Goal: Task Accomplishment & Management: Manage account settings

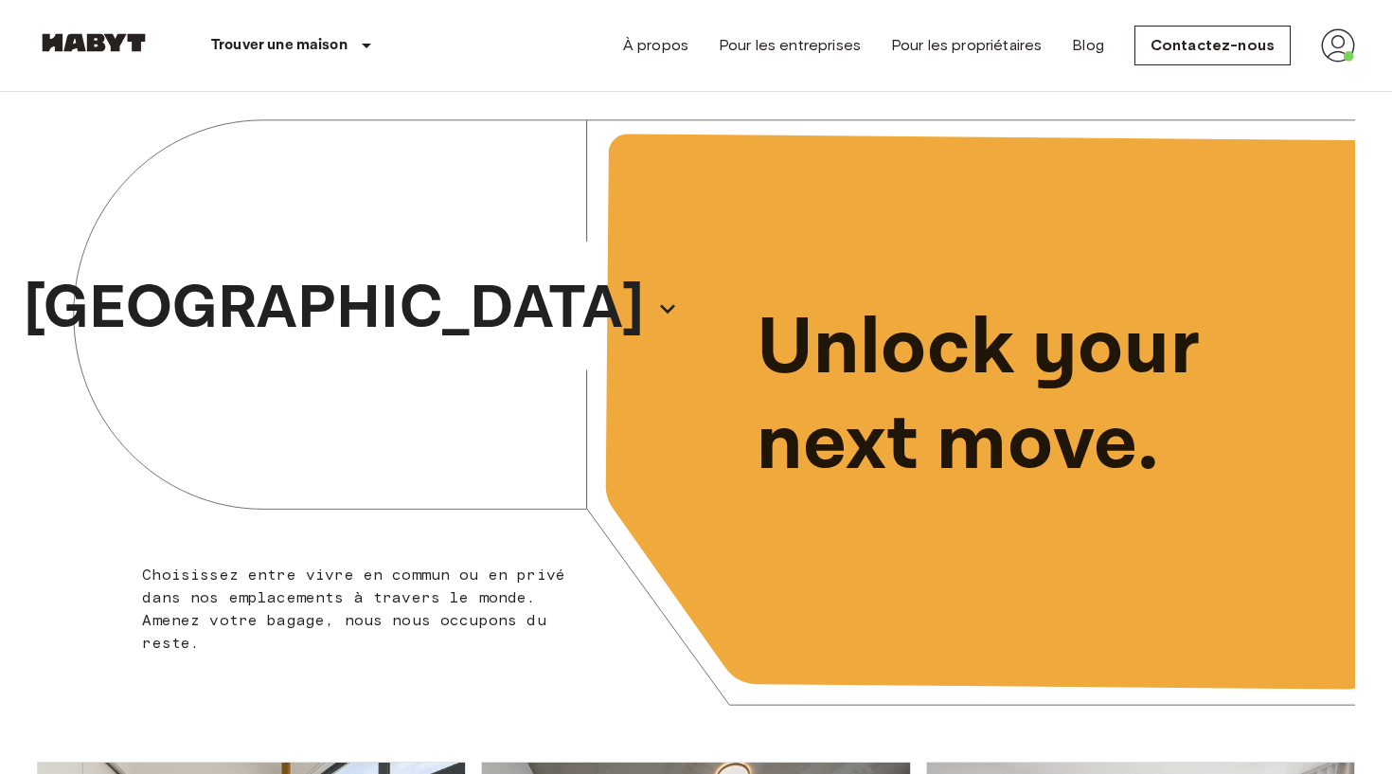
click at [1340, 54] on img at bounding box center [1338, 45] width 34 height 34
click at [1281, 80] on li "Profil" at bounding box center [1281, 79] width 189 height 34
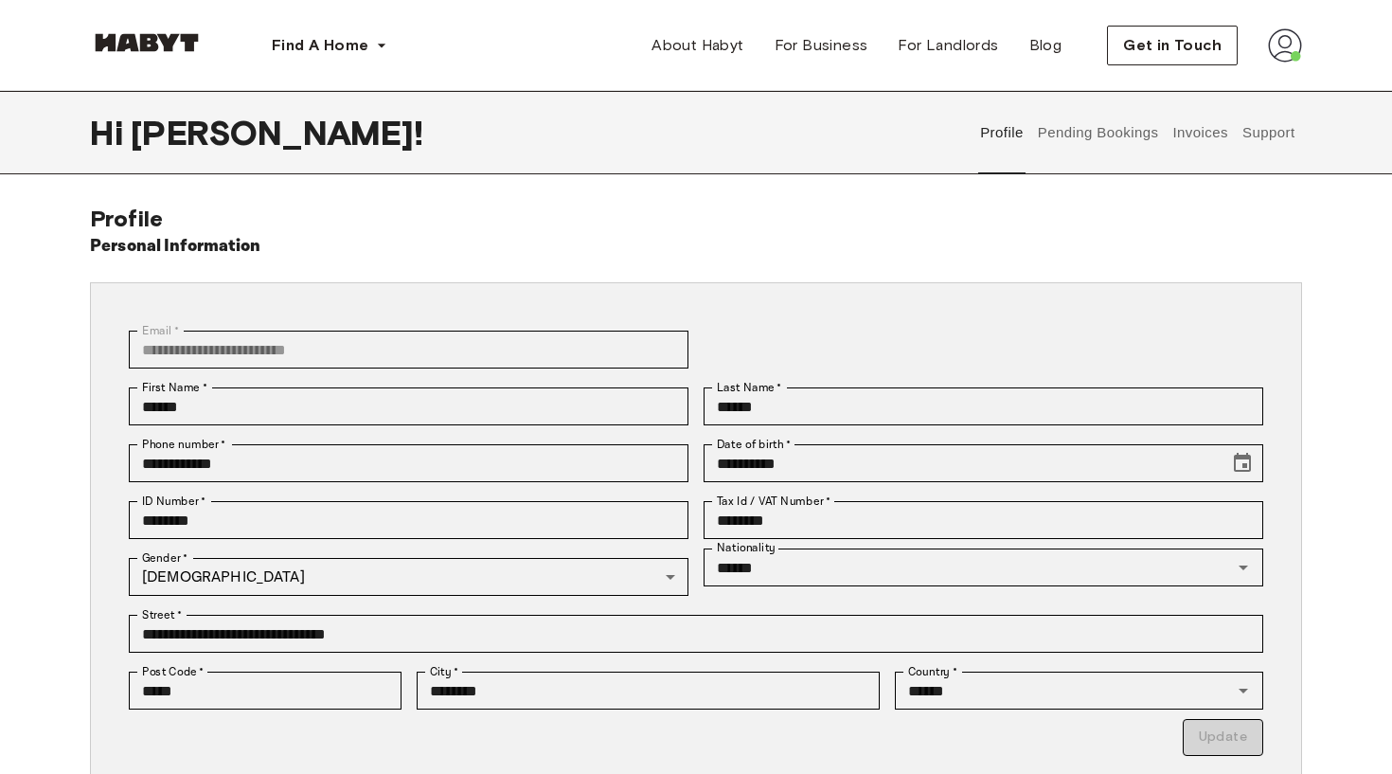
click at [1043, 124] on button "Pending Bookings" at bounding box center [1098, 132] width 126 height 83
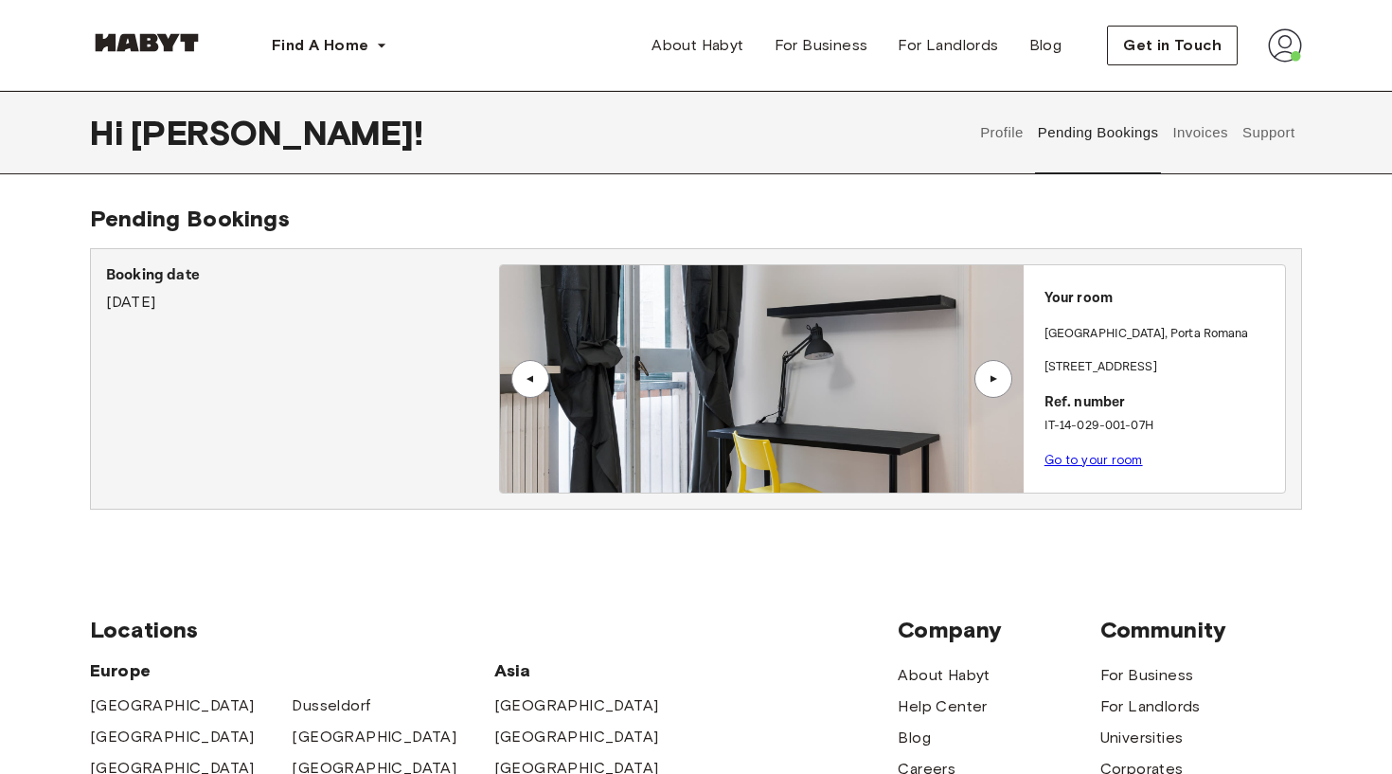
click at [1101, 453] on link "Go to your room" at bounding box center [1093, 460] width 98 height 14
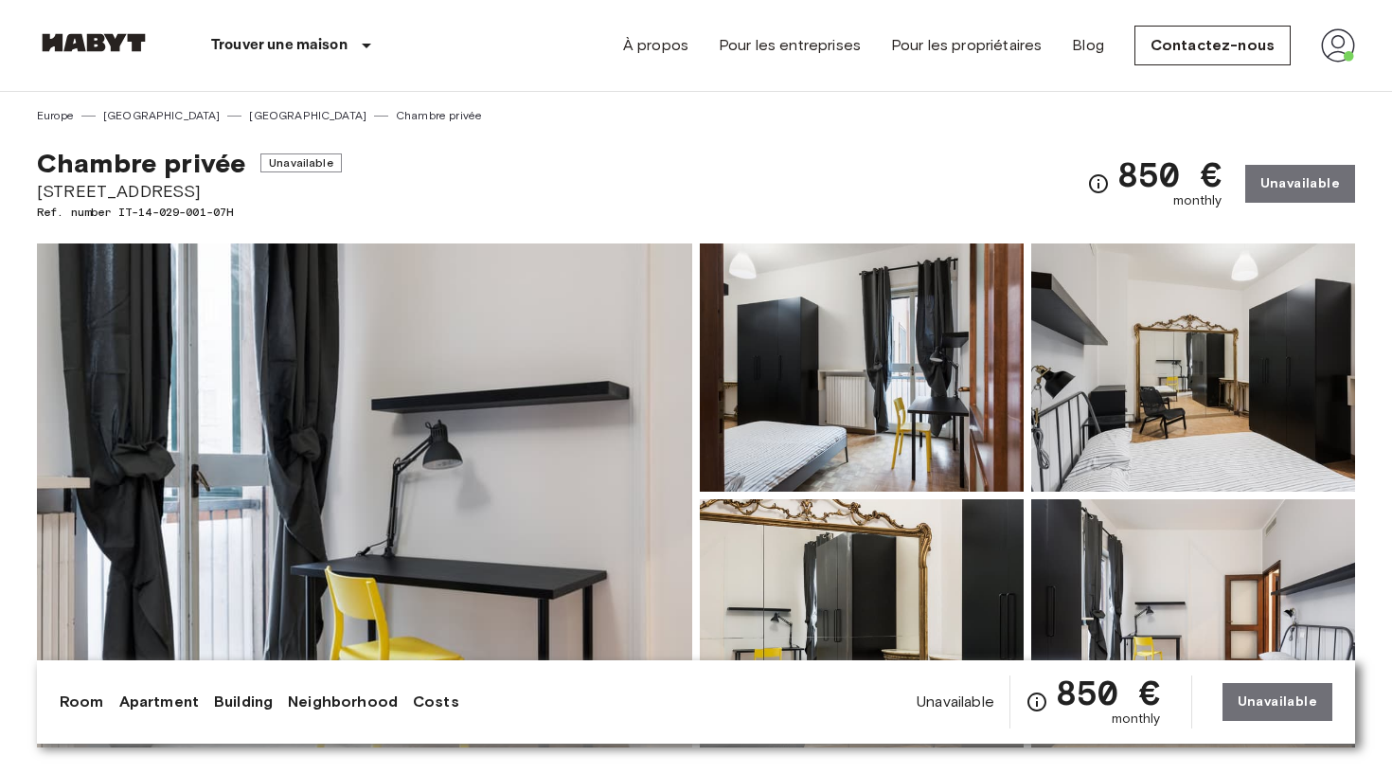
click at [1325, 33] on img at bounding box center [1338, 45] width 34 height 34
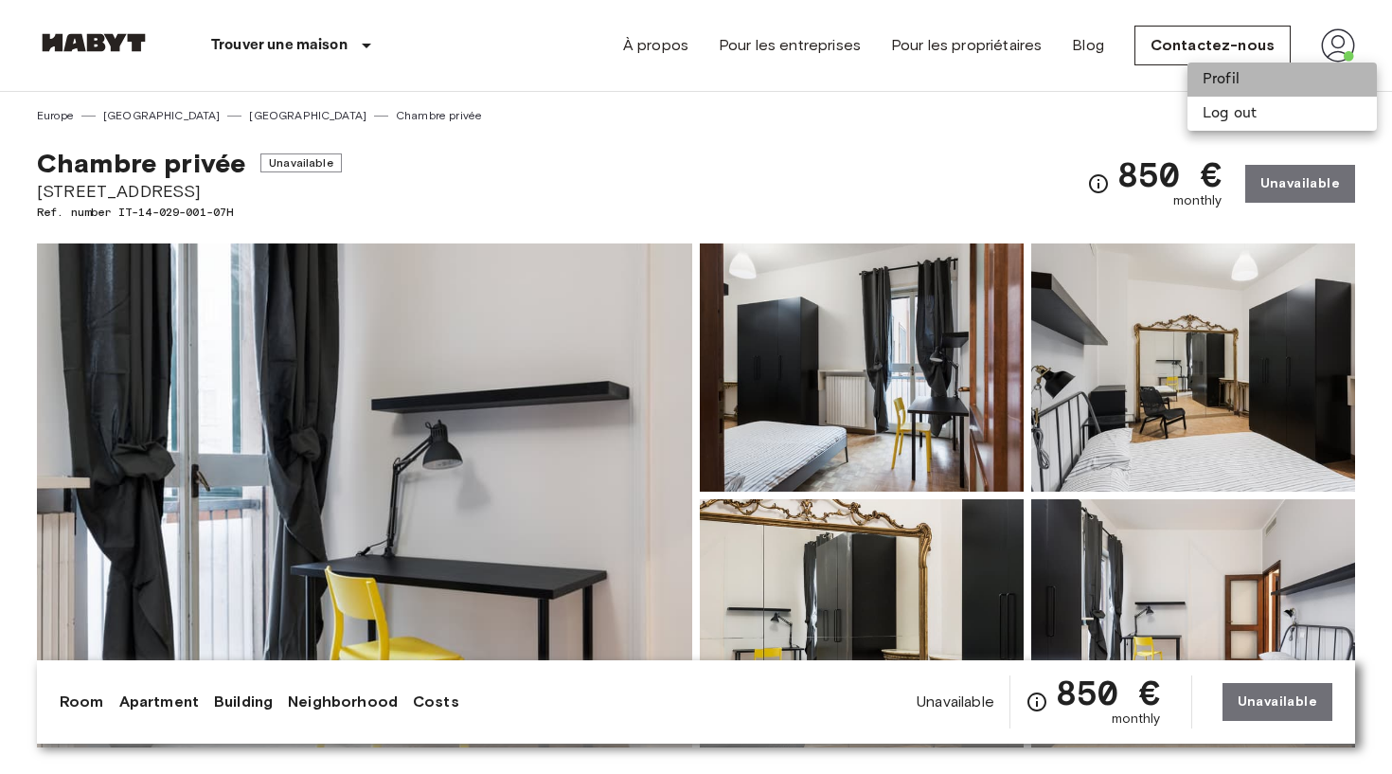
click at [1265, 87] on li "Profil" at bounding box center [1281, 79] width 189 height 34
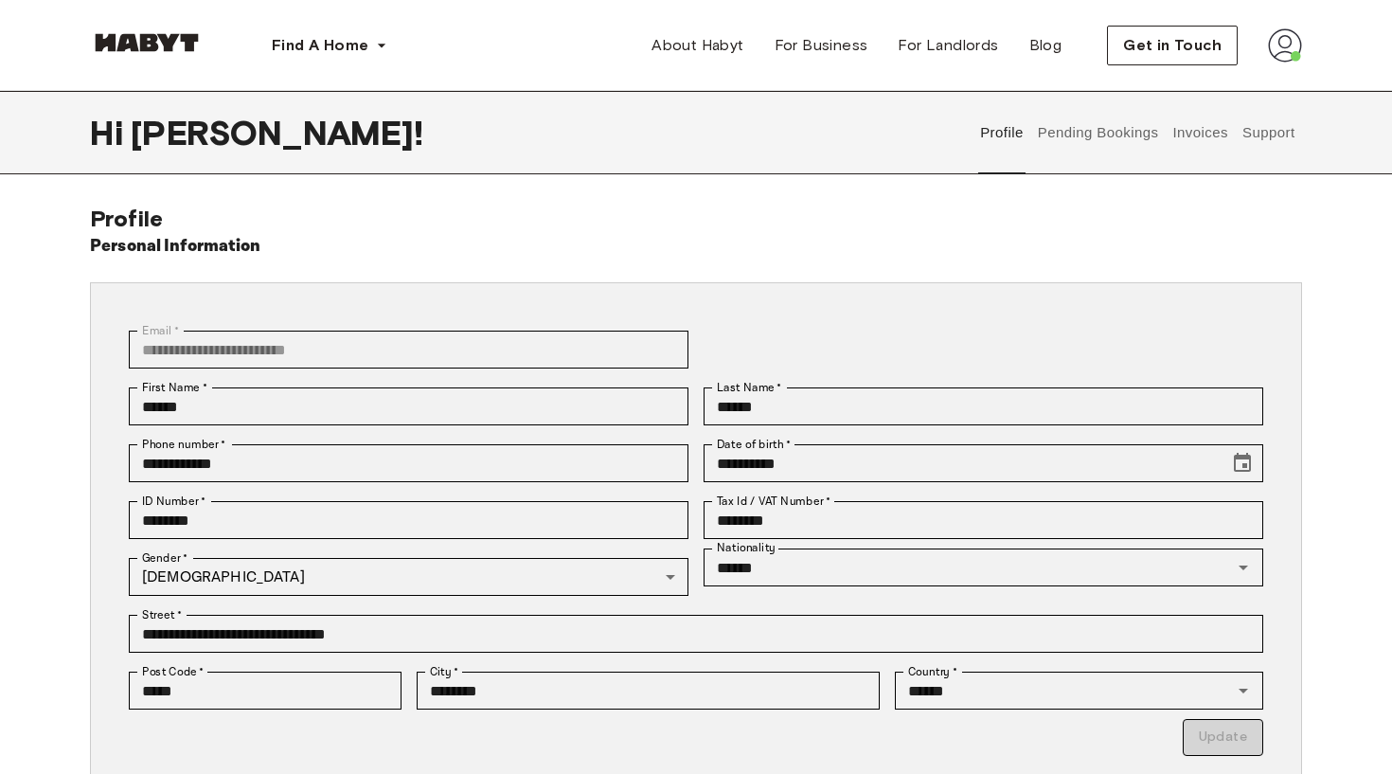
click at [1218, 136] on button "Invoices" at bounding box center [1200, 132] width 60 height 83
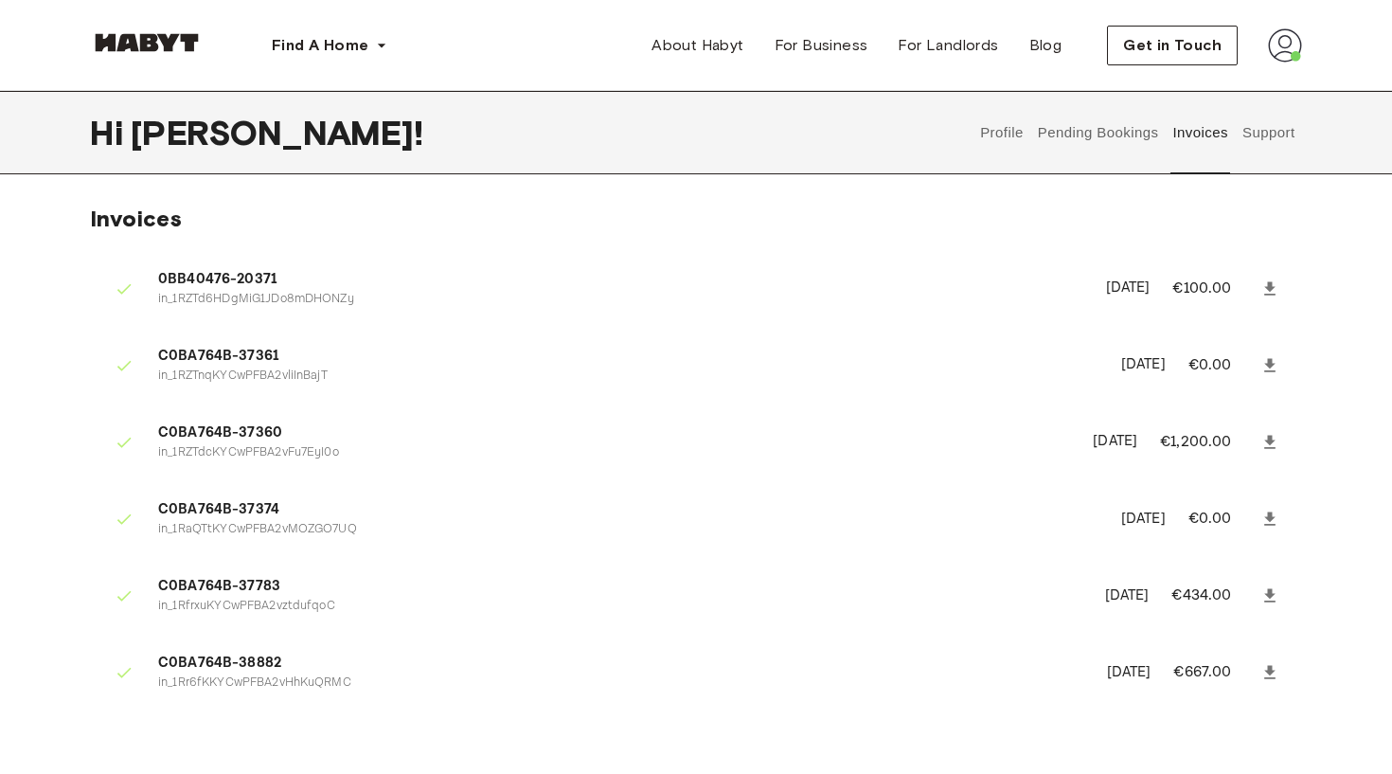
click at [1262, 116] on button "Support" at bounding box center [1268, 132] width 58 height 83
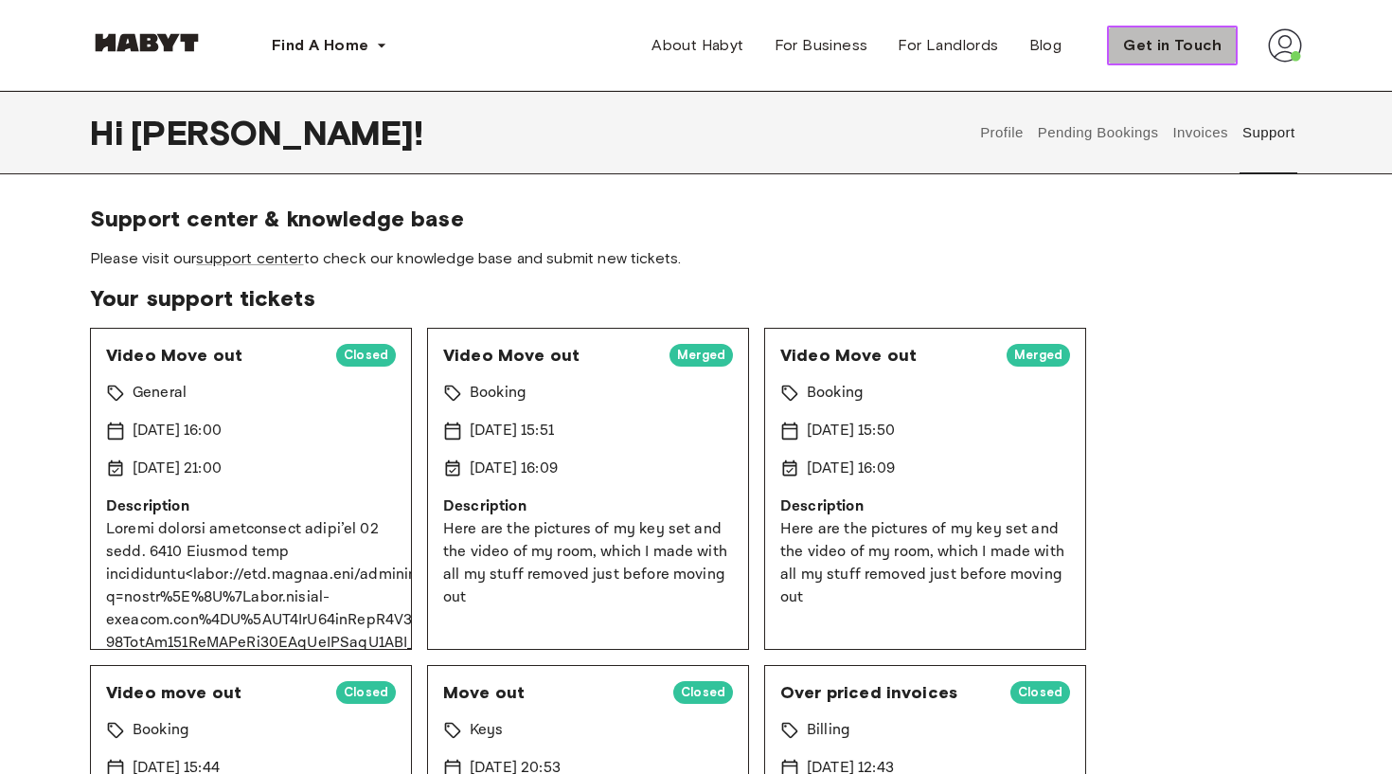
click at [1163, 39] on span "Get in Touch" at bounding box center [1172, 45] width 98 height 23
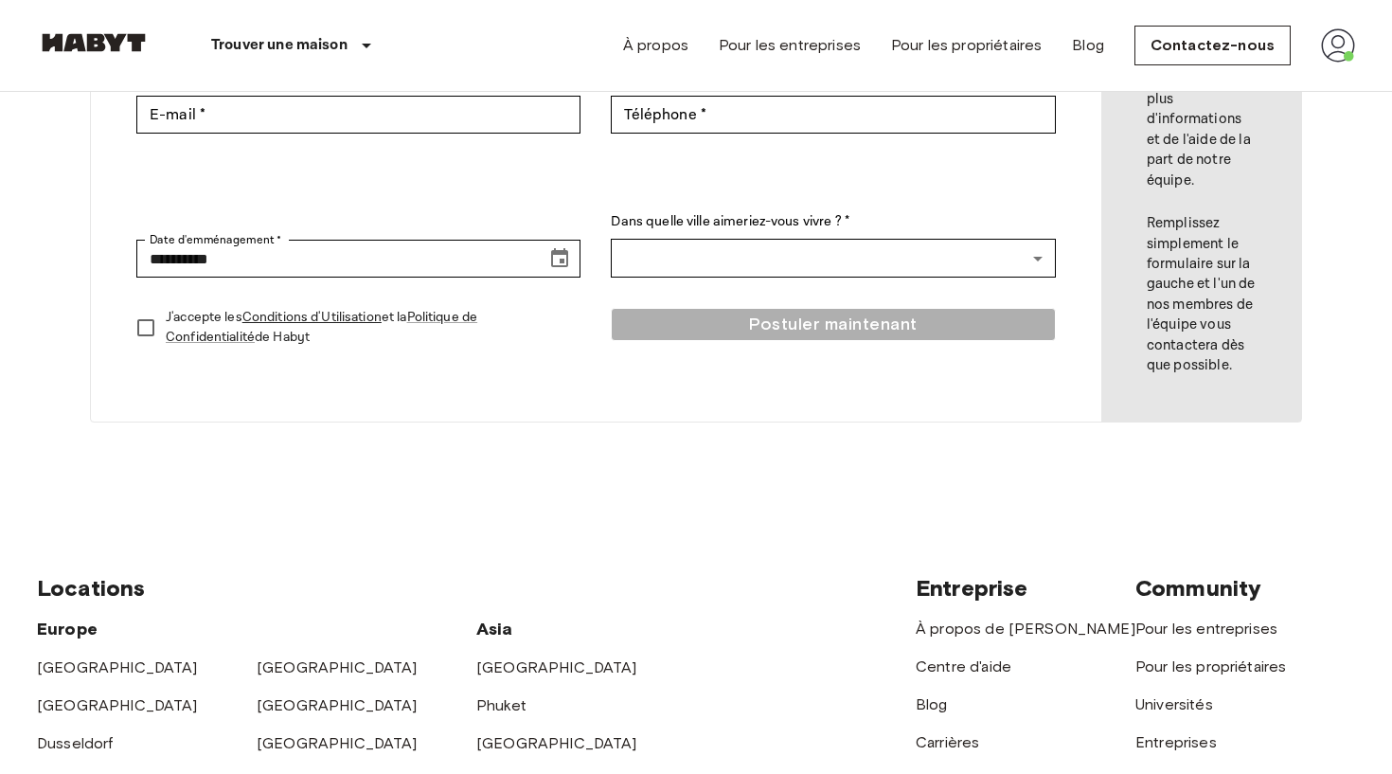
scroll to position [381, 0]
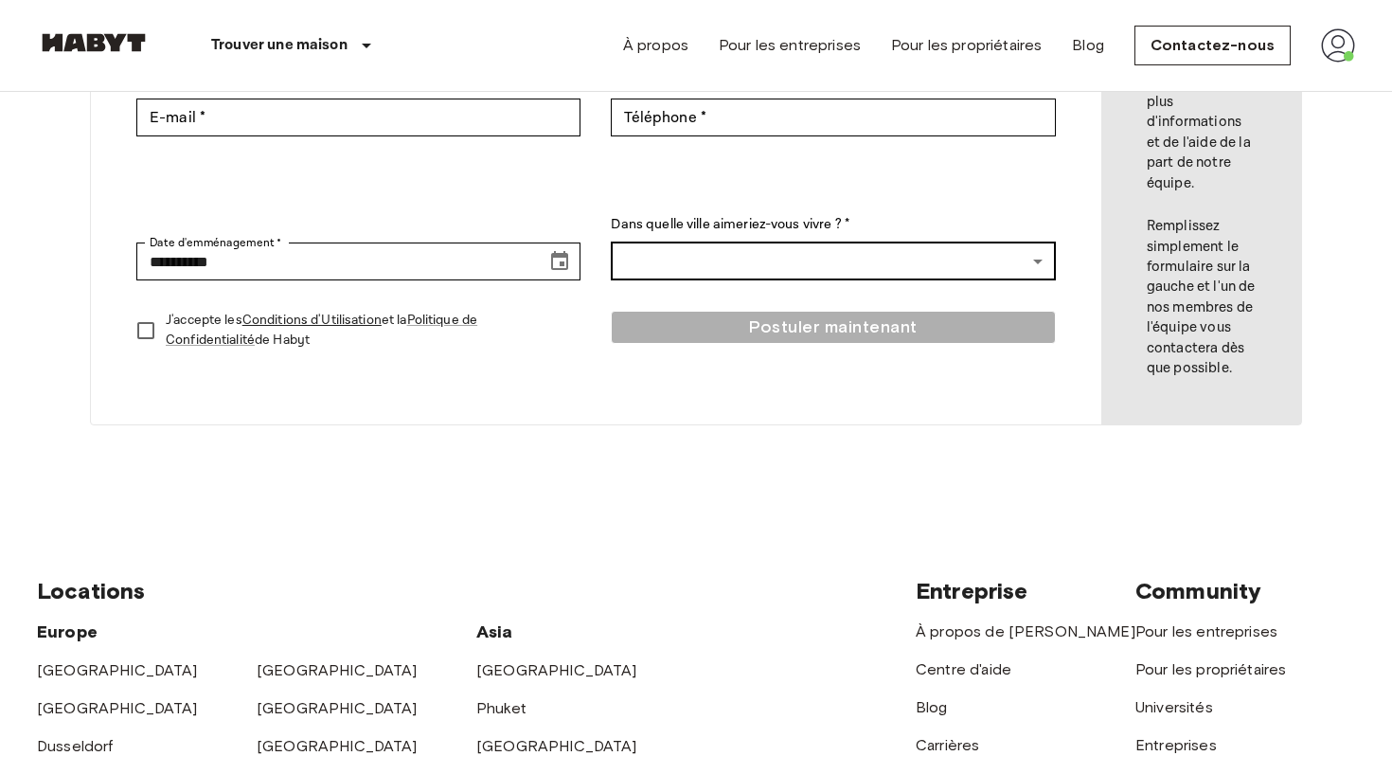
click at [768, 259] on body "**********" at bounding box center [696, 487] width 1392 height 1737
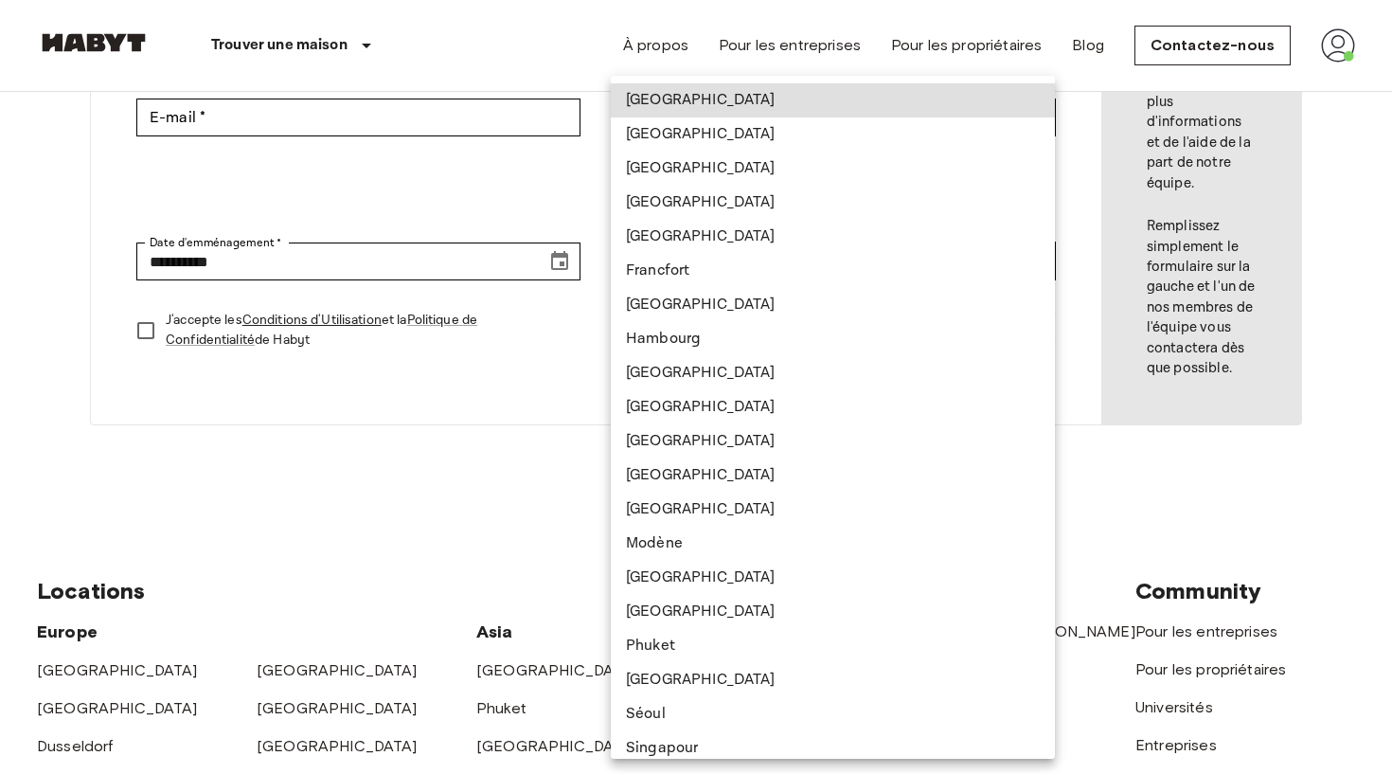
click at [1092, 394] on div at bounding box center [696, 387] width 1392 height 774
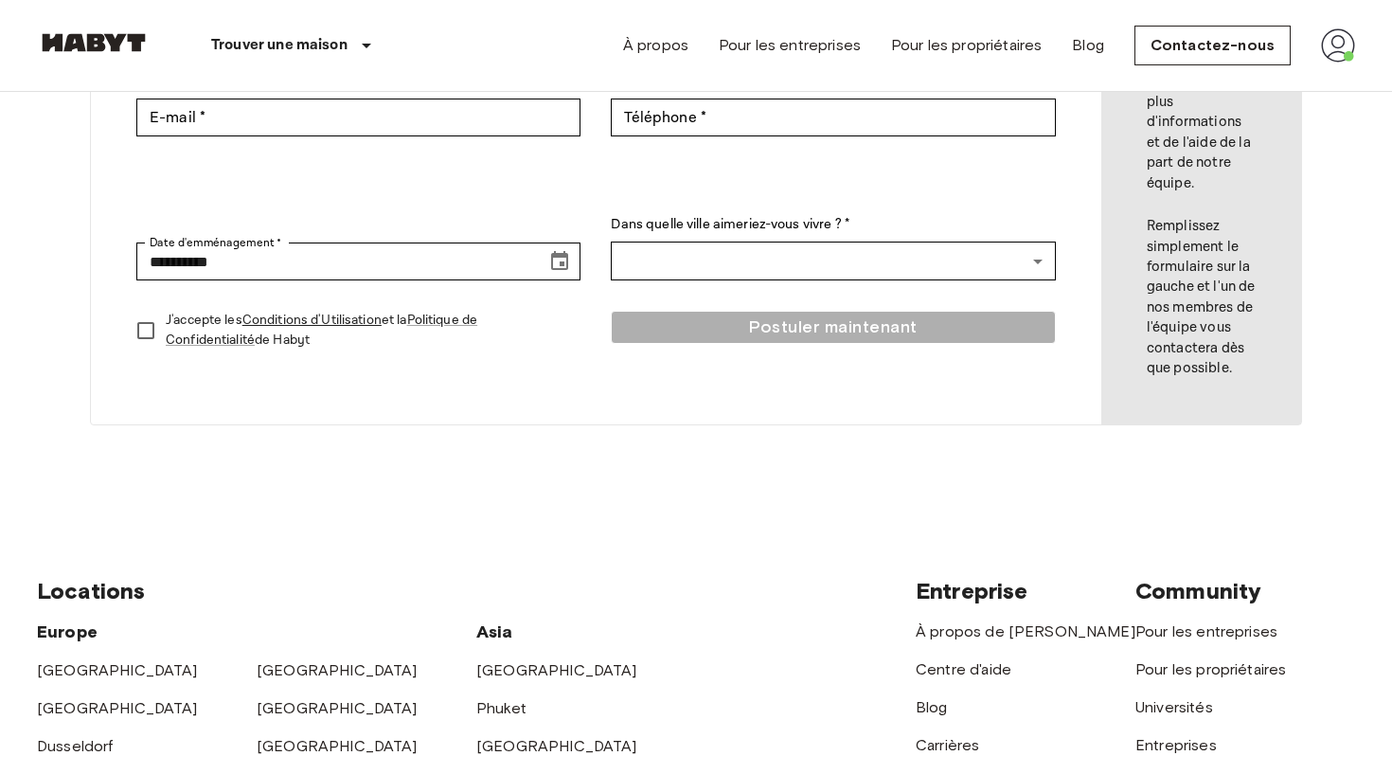
click at [1351, 30] on img at bounding box center [1338, 45] width 34 height 34
click at [1297, 76] on li "Profil" at bounding box center [1281, 79] width 189 height 34
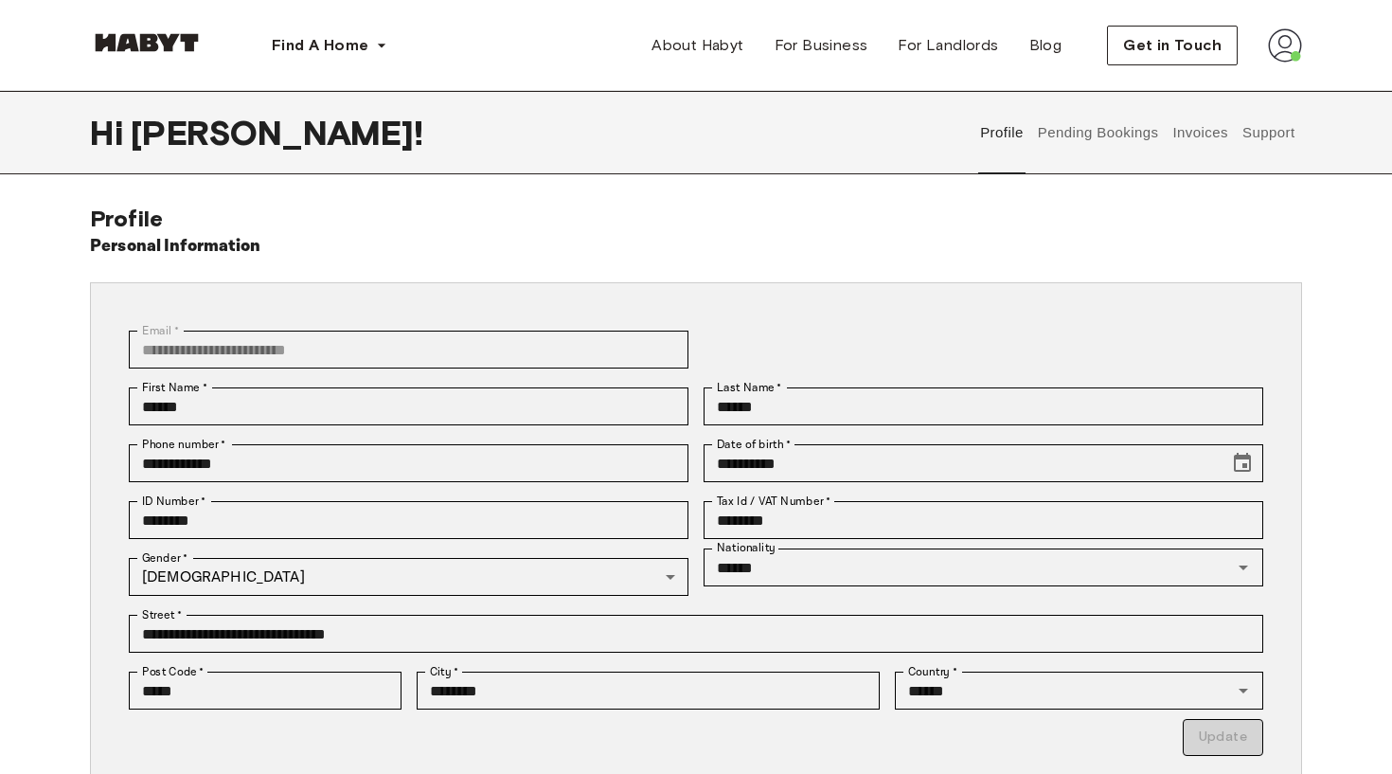
click at [1284, 138] on button "Support" at bounding box center [1268, 132] width 58 height 83
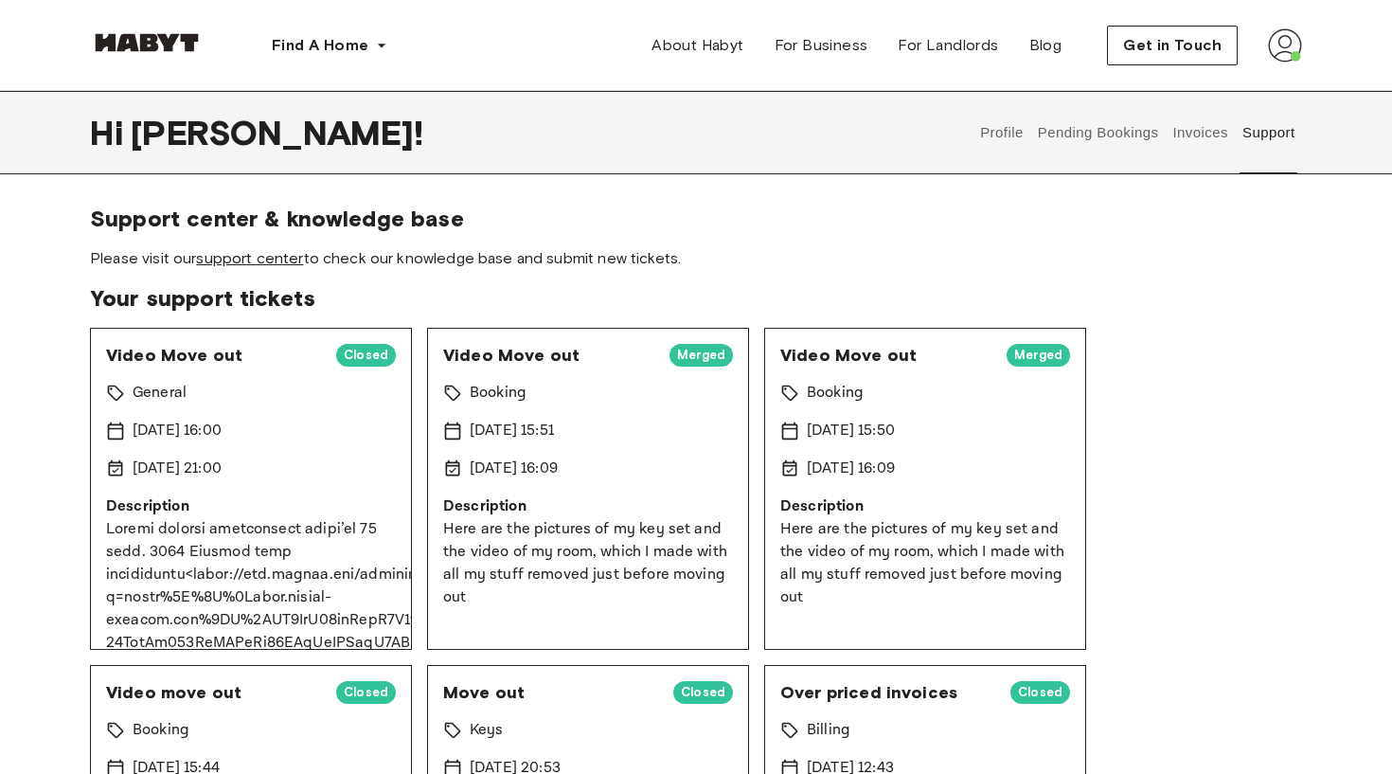
click at [287, 264] on link "support center" at bounding box center [249, 258] width 107 height 18
click at [1238, 128] on div "Profile Pending Bookings Invoices Support" at bounding box center [1137, 132] width 329 height 83
click at [1221, 131] on button "Invoices" at bounding box center [1200, 132] width 60 height 83
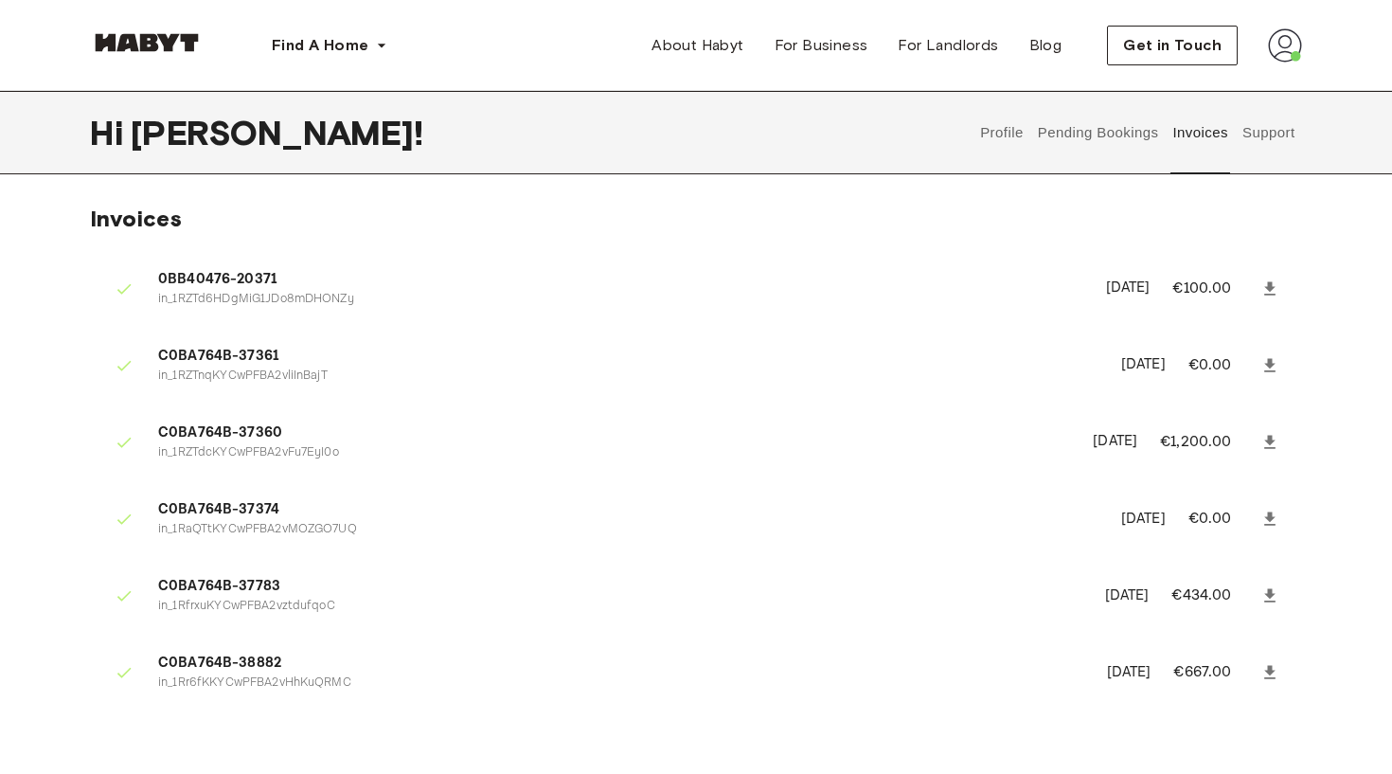
click at [1274, 139] on button "Support" at bounding box center [1268, 132] width 58 height 83
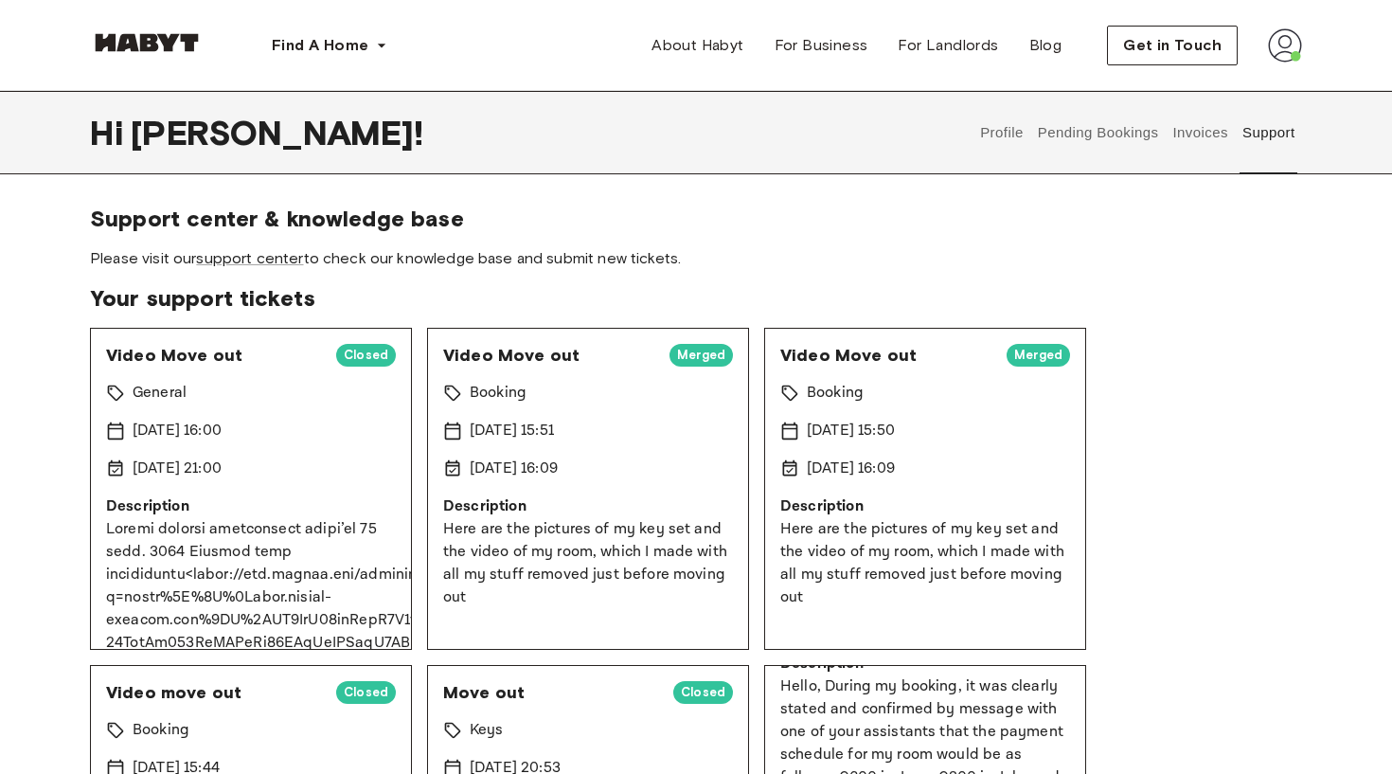
click at [1163, 135] on div "Profile Pending Bookings Invoices Support" at bounding box center [1137, 132] width 329 height 83
click at [1096, 134] on button "Pending Bookings" at bounding box center [1098, 132] width 126 height 83
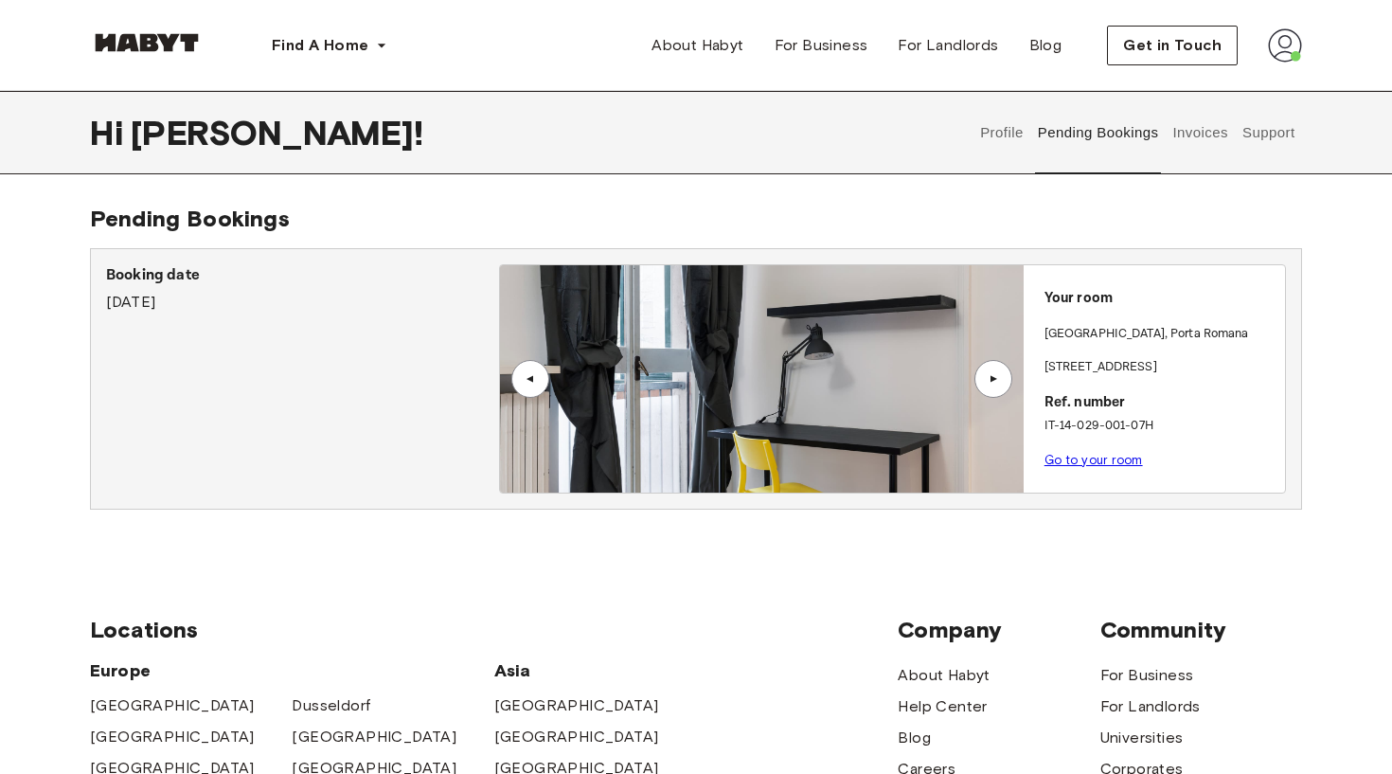
click at [1075, 461] on link "Go to your room" at bounding box center [1093, 460] width 98 height 14
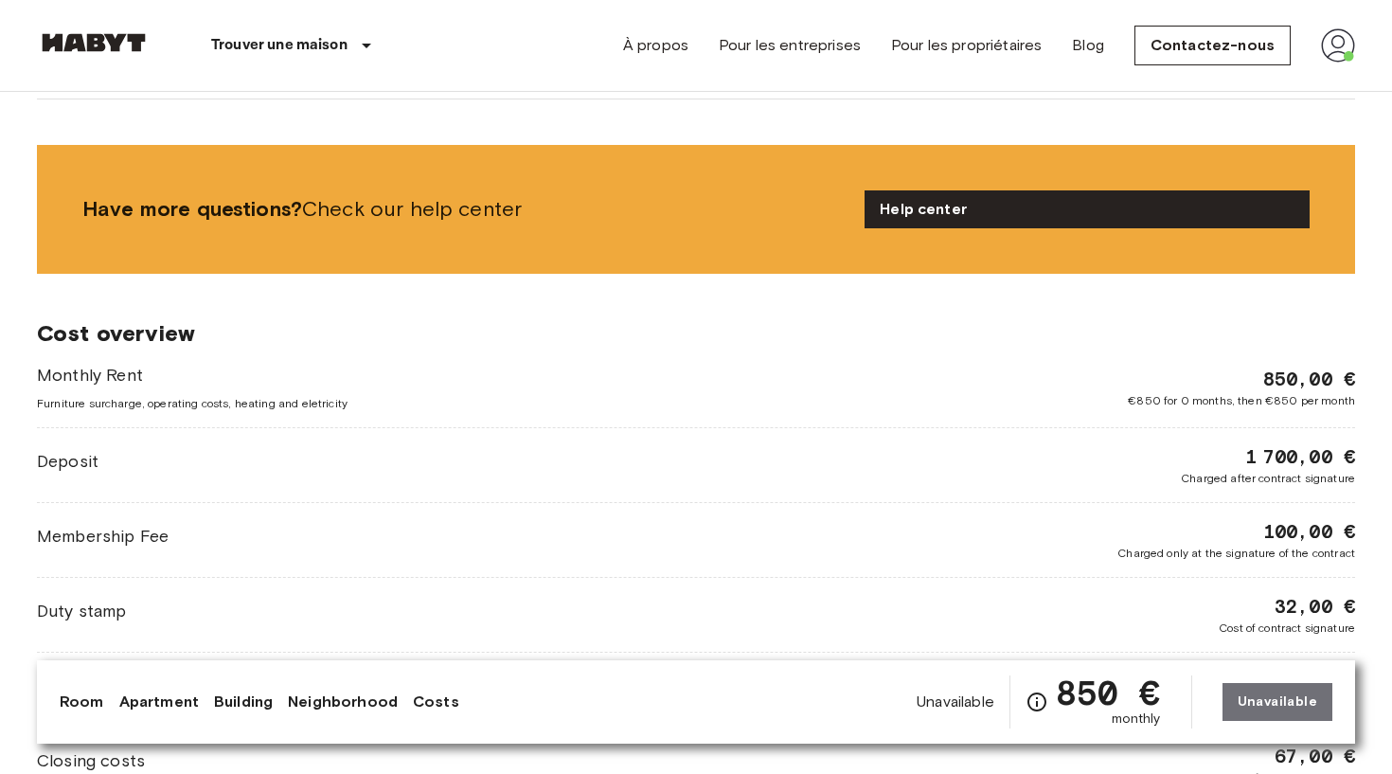
scroll to position [2289, 0]
